Goal: Task Accomplishment & Management: Complete application form

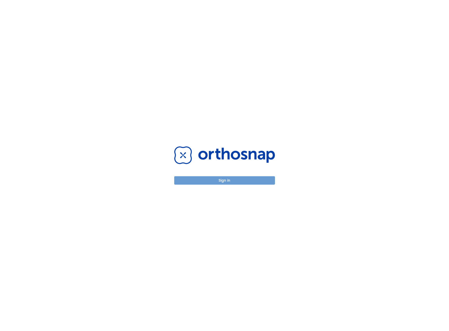
click at [218, 177] on button "Sign in" at bounding box center [224, 180] width 101 height 8
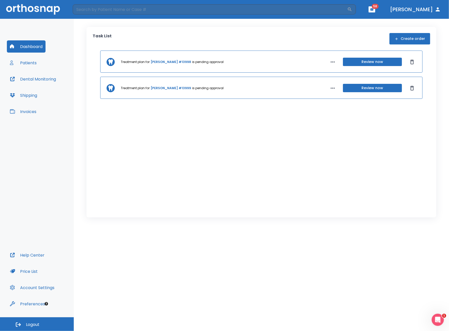
click at [31, 82] on button "Dental Monitoring" at bounding box center [33, 79] width 52 height 12
click at [33, 64] on button "Patients" at bounding box center [23, 63] width 33 height 12
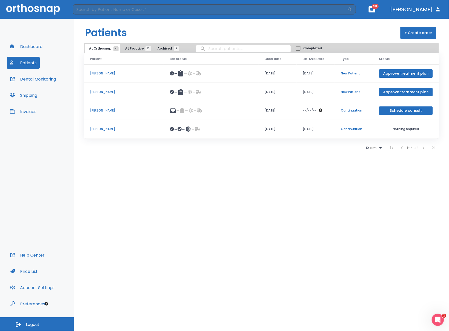
click at [212, 200] on div "Patients + Create order At Orthosnap 4 At Practice 27 Archived 1 Completed Pati…" at bounding box center [261, 175] width 375 height 312
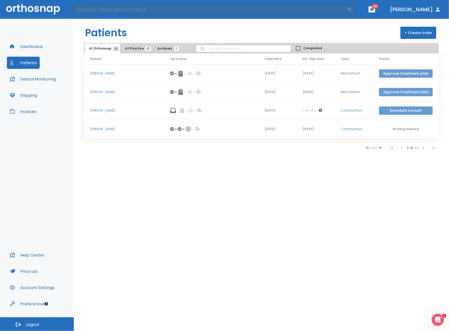
click at [398, 89] on button "Approve treatment plan" at bounding box center [406, 92] width 54 height 8
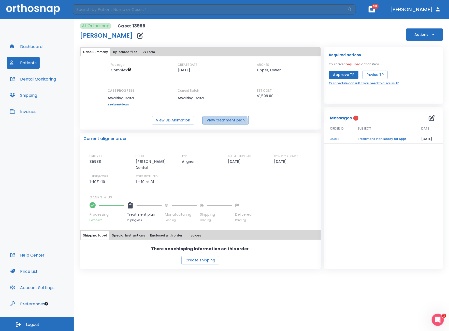
click at [217, 122] on button "View treatment plan" at bounding box center [225, 120] width 46 height 8
click at [169, 117] on button "View 3D Animation" at bounding box center [173, 120] width 42 height 8
click at [341, 74] on button "Approve TP" at bounding box center [343, 75] width 29 height 8
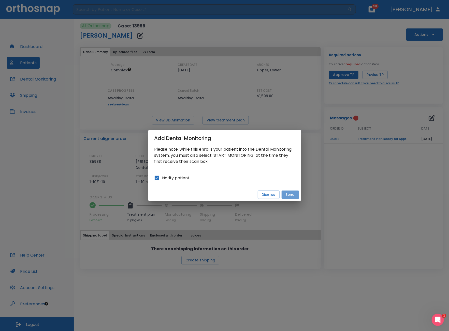
click at [288, 194] on button "Send" at bounding box center [289, 195] width 17 height 8
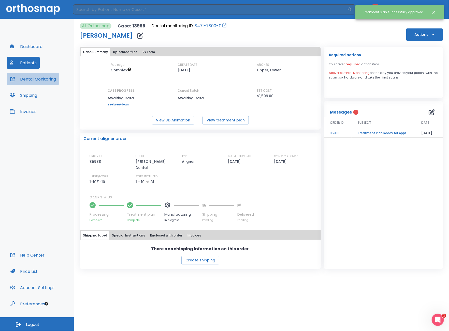
click at [32, 82] on button "Dental Monitoring" at bounding box center [33, 79] width 52 height 12
click at [26, 64] on button "Patients" at bounding box center [23, 63] width 33 height 12
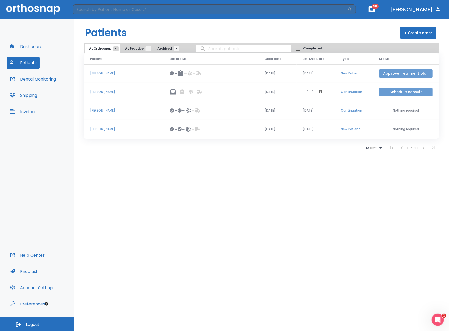
click at [389, 91] on button "Schedule consult" at bounding box center [406, 92] width 54 height 8
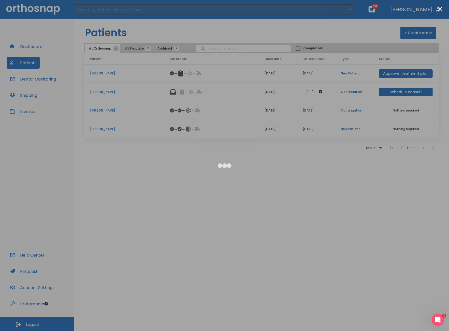
click at [381, 190] on div at bounding box center [224, 165] width 449 height 331
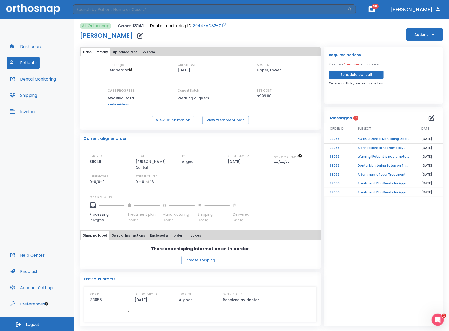
click at [396, 139] on td "NOTICE: Dental Monitoring Disabled for [PERSON_NAME]" at bounding box center [383, 139] width 64 height 9
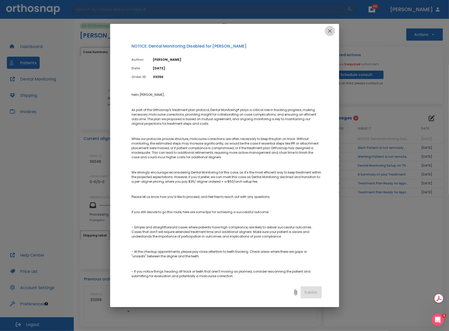
click at [327, 31] on icon "button" at bounding box center [330, 31] width 6 height 6
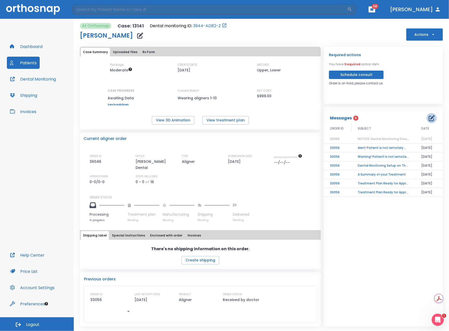
click at [432, 119] on icon "button" at bounding box center [431, 118] width 6 height 6
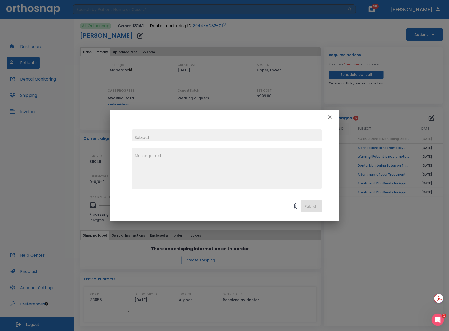
click at [179, 136] on input "text" at bounding box center [227, 135] width 190 height 12
type input "No Consult Needed"
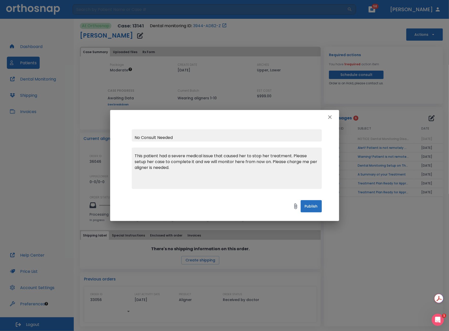
type textarea "This patient had a severe medical issue that caused her to stop her treatment. …"
click at [316, 208] on button "Publish" at bounding box center [310, 206] width 21 height 12
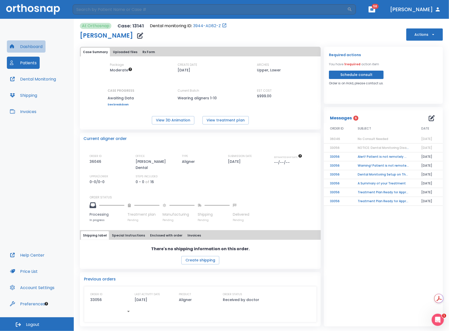
click at [28, 45] on button "Dashboard" at bounding box center [26, 46] width 39 height 12
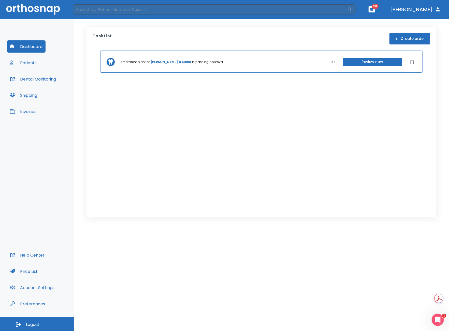
click at [364, 64] on button "Review now" at bounding box center [372, 62] width 59 height 8
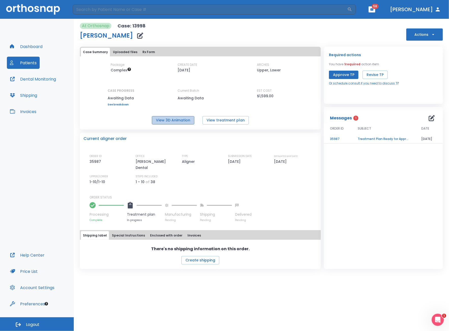
click at [178, 117] on button "View 3D Animation" at bounding box center [173, 120] width 42 height 8
click at [31, 62] on button "Patients" at bounding box center [23, 63] width 33 height 12
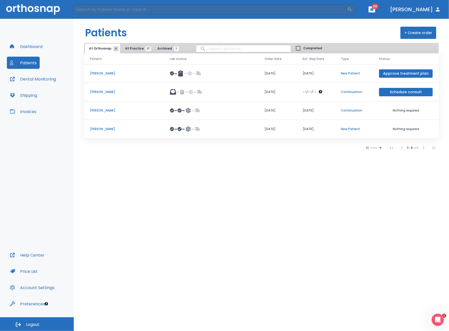
click at [131, 51] on button "At Practice 27" at bounding box center [136, 49] width 31 height 10
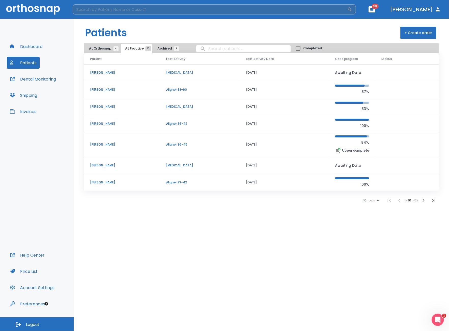
click at [95, 10] on input "search" at bounding box center [210, 9] width 274 height 10
type input "[PERSON_NAME]"
click at [431, 32] on button "+ Create order" at bounding box center [418, 33] width 36 height 12
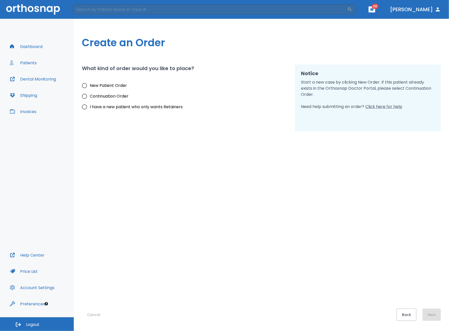
click at [107, 87] on span "New Patient Order" at bounding box center [108, 86] width 37 height 6
click at [90, 87] on input "New Patient Order" at bounding box center [84, 85] width 11 height 11
radio input "true"
click at [437, 315] on button "Next" at bounding box center [431, 315] width 18 height 12
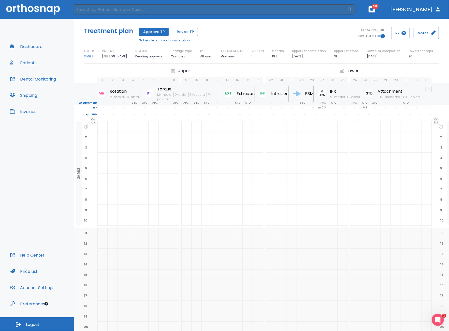
scroll to position [136, 0]
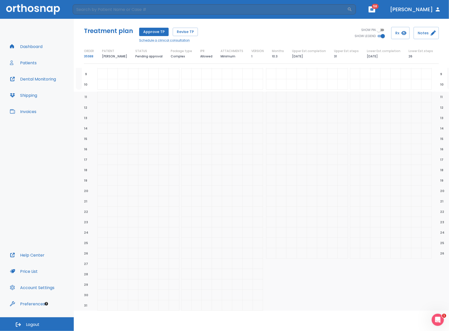
click at [146, 32] on button "Approve TP" at bounding box center [153, 32] width 29 height 8
